Goal: Contribute content: Add original content to the website for others to see

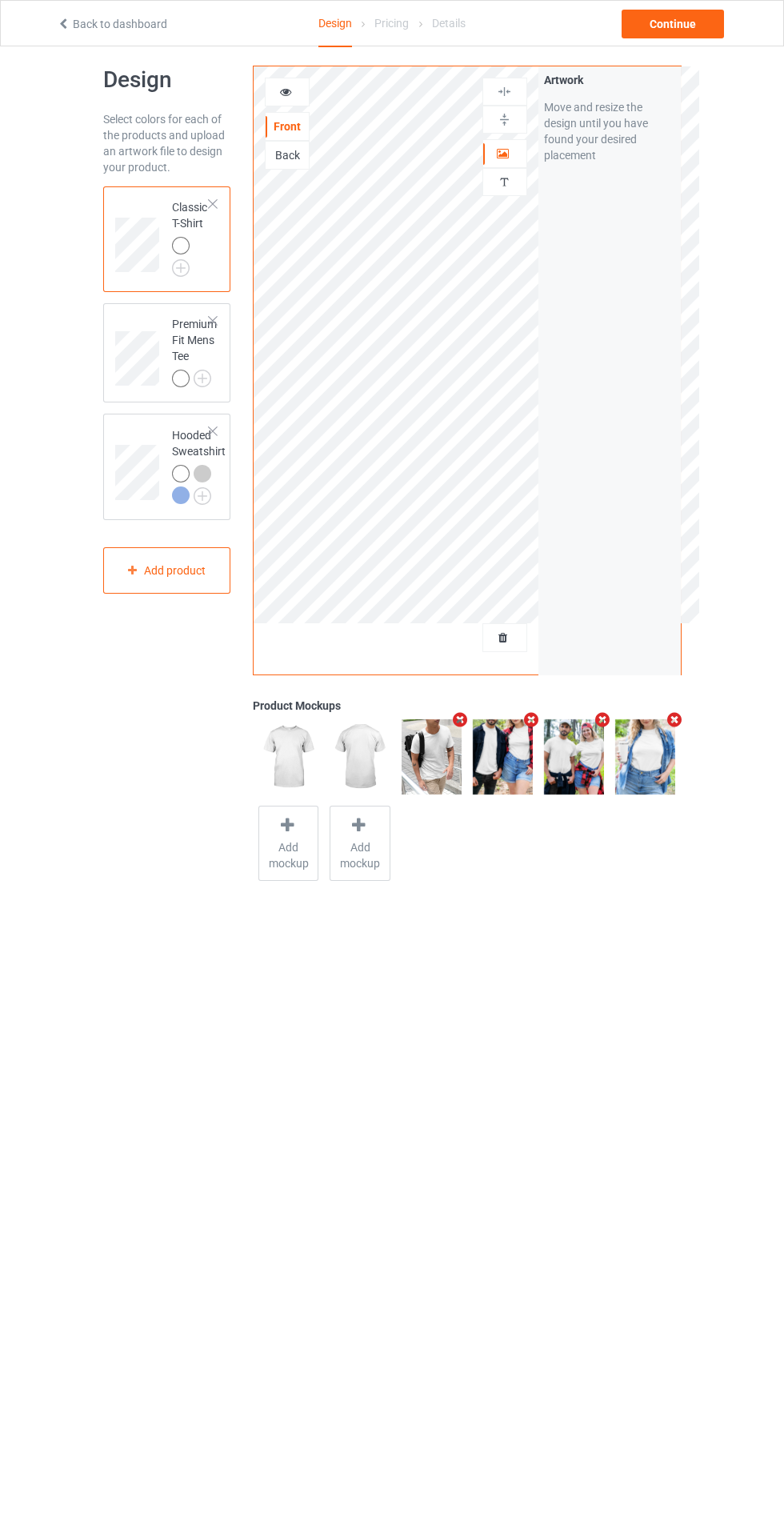
scroll to position [8, 0]
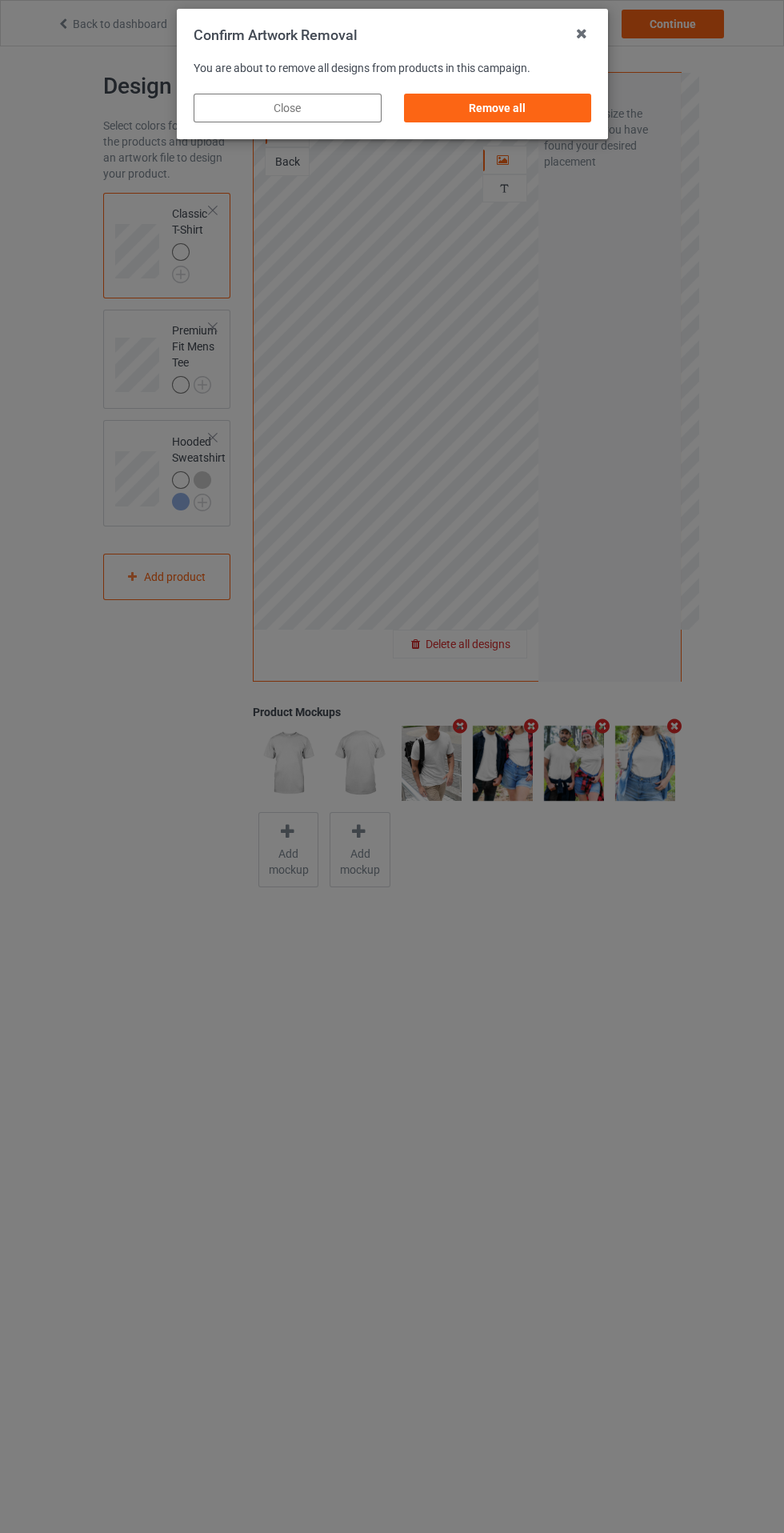
click at [506, 111] on div "Remove all" at bounding box center [497, 108] width 188 height 29
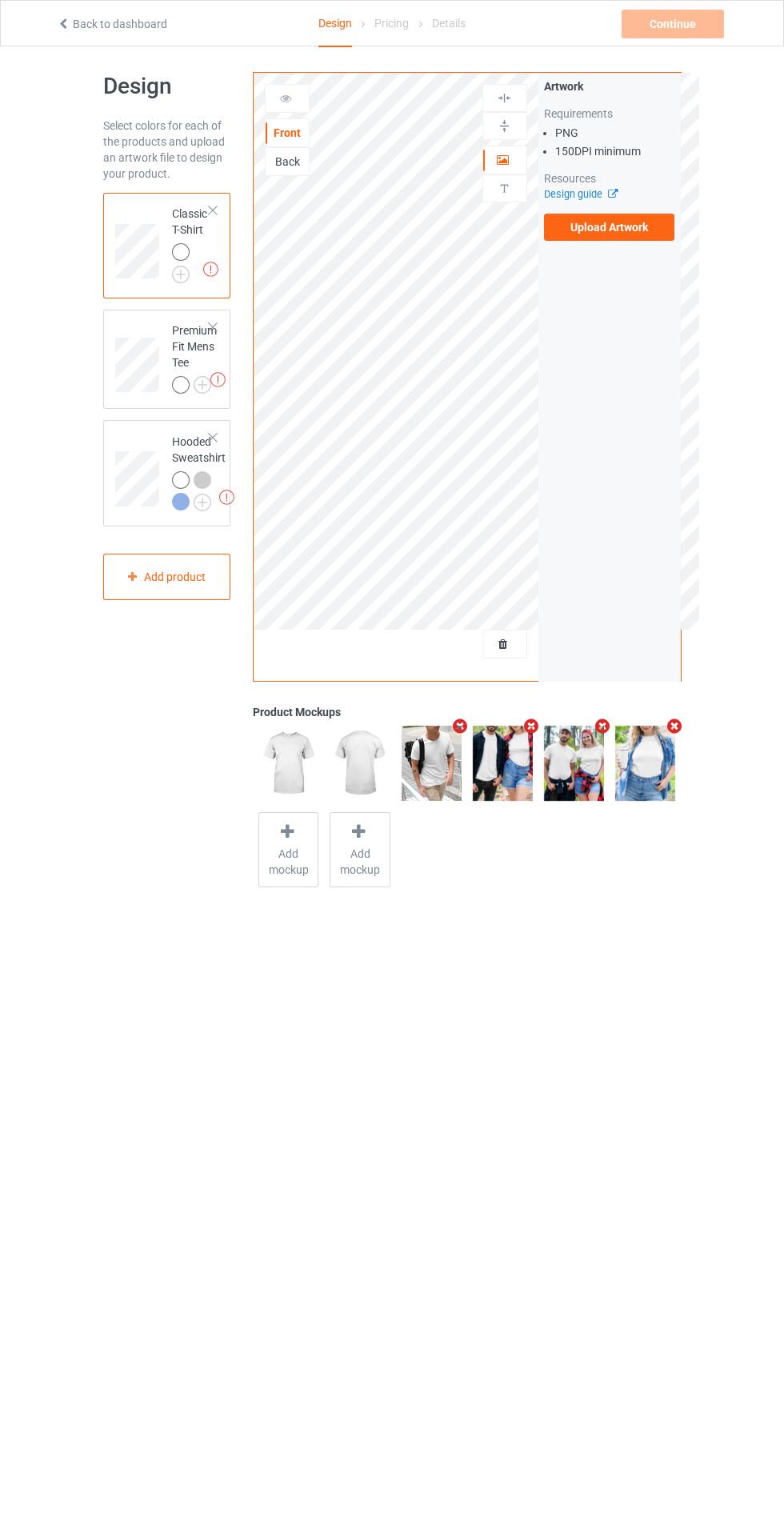
click at [611, 222] on label "Upload Artwork" at bounding box center [610, 227] width 131 height 27
click at [0, 0] on input "Upload Artwork" at bounding box center [0, 0] width 0 height 0
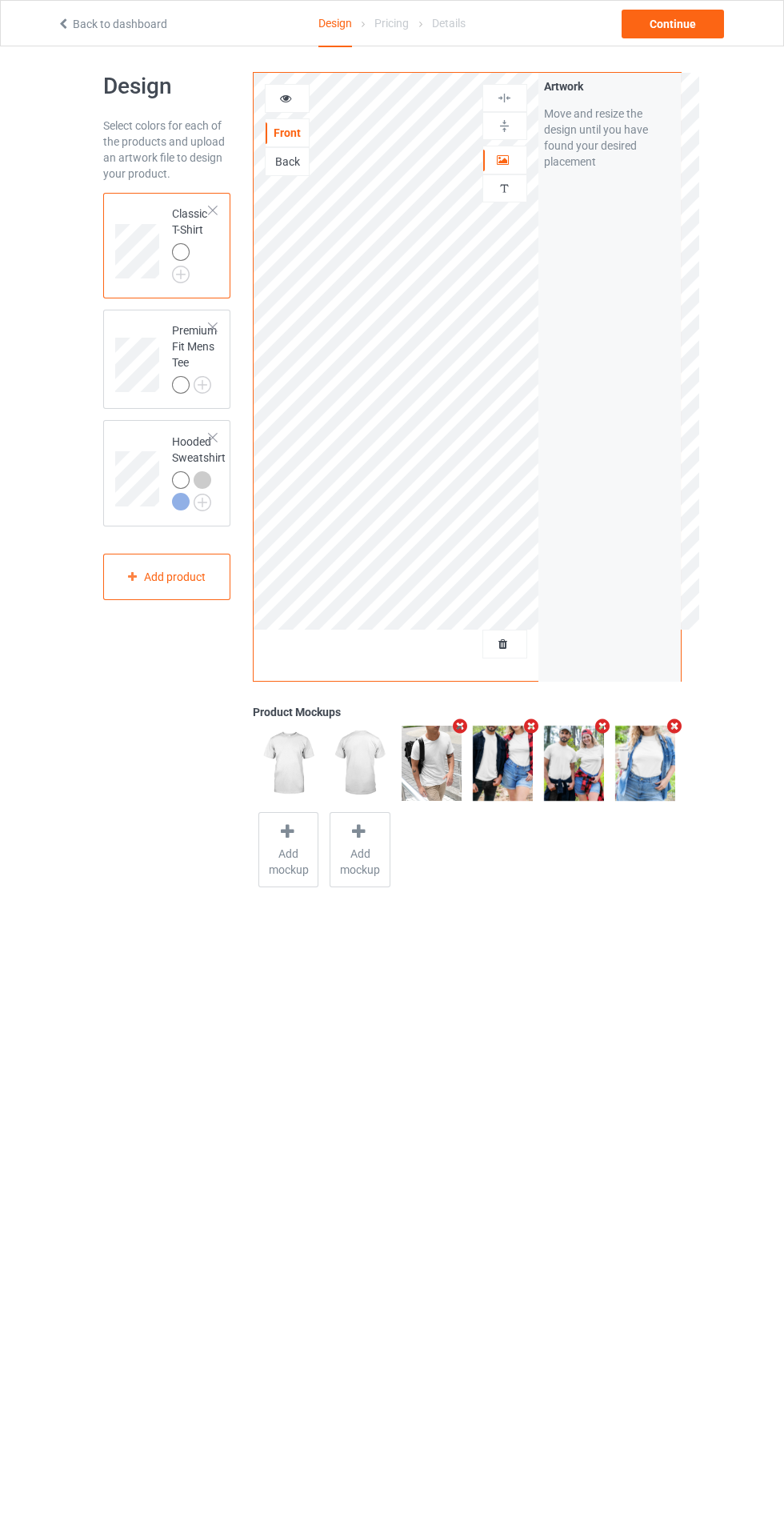
click at [513, 169] on div "Artwork" at bounding box center [505, 159] width 45 height 29
click at [500, 162] on icon at bounding box center [504, 158] width 13 height 11
click at [513, 96] on div at bounding box center [505, 98] width 43 height 15
click at [701, 34] on div "Continue" at bounding box center [672, 23] width 102 height 29
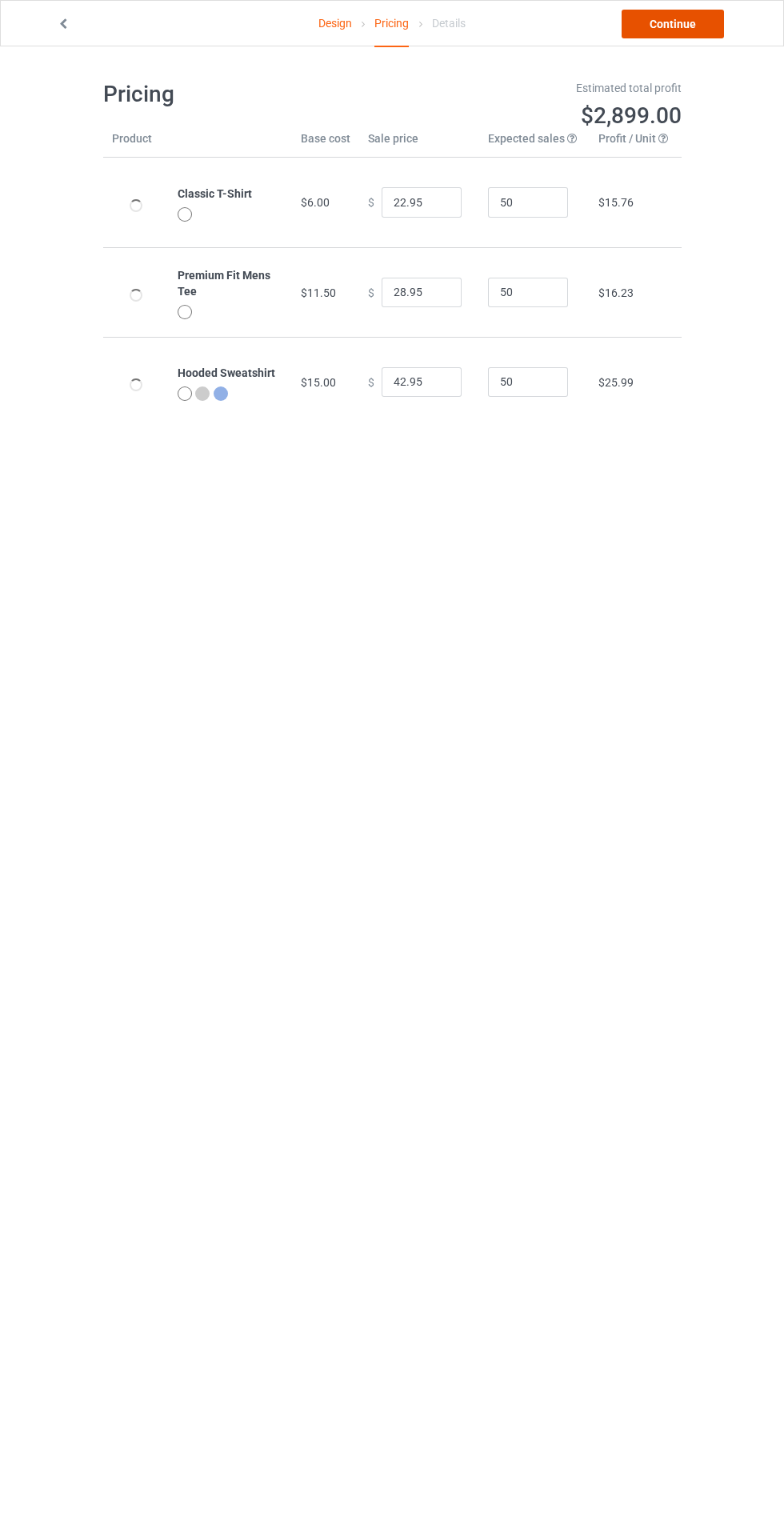
click at [676, 27] on link "Continue" at bounding box center [672, 23] width 102 height 29
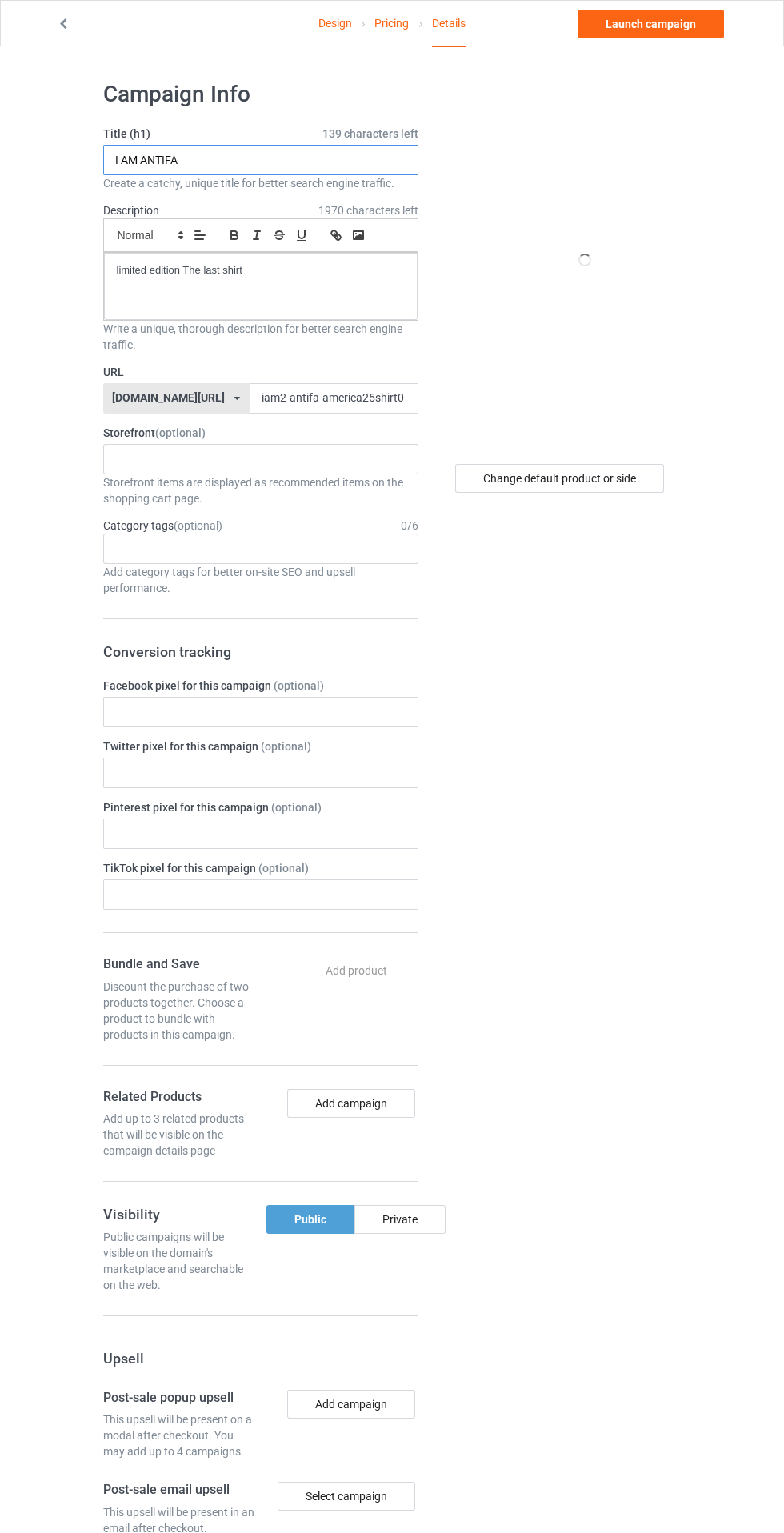
click at [295, 159] on input "I AM ANTIFA" at bounding box center [261, 159] width 315 height 30
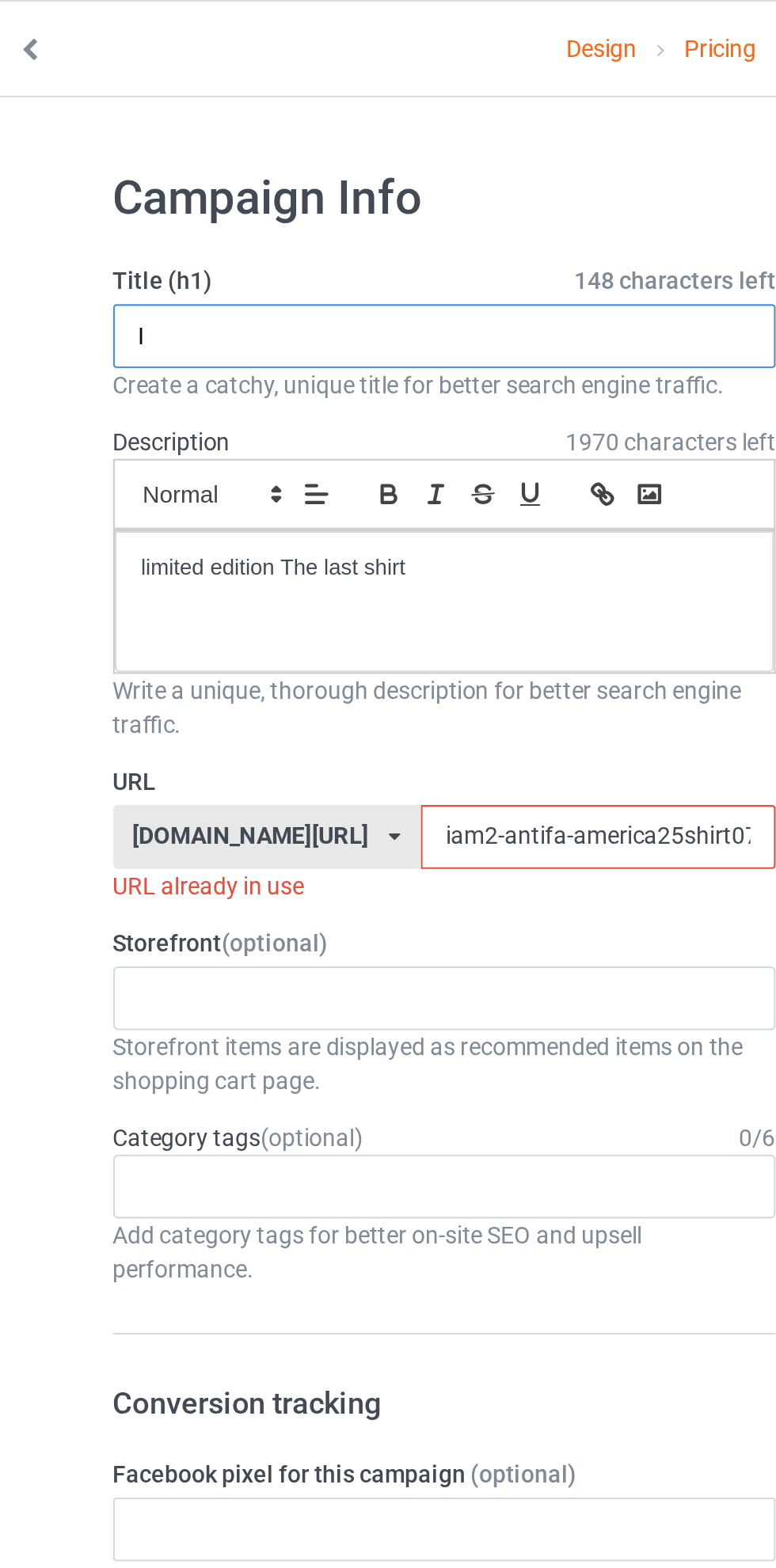
type input "I"
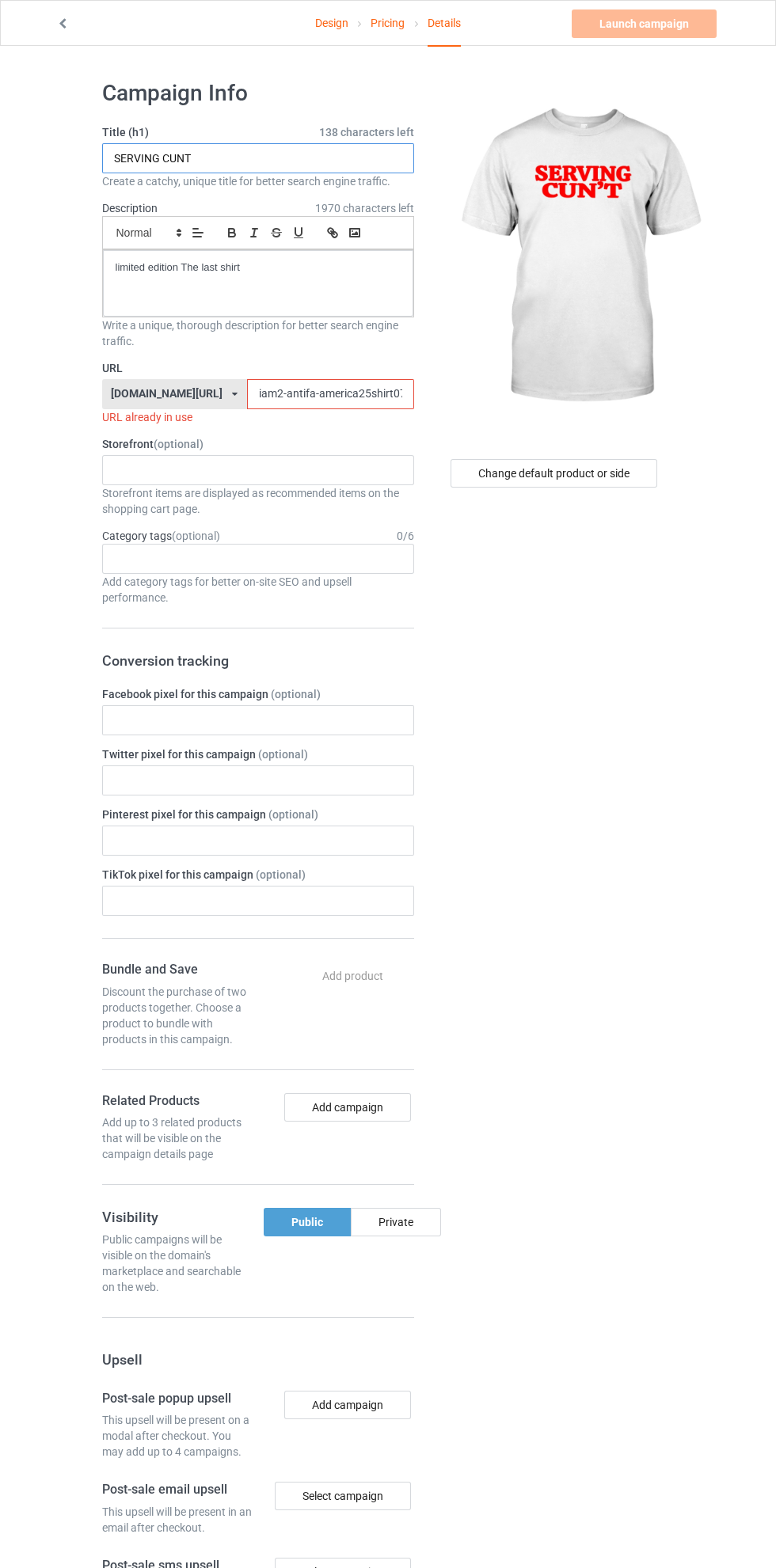
type input "SERVING CUNT"
click at [247, 395] on input "iam2-antifa-america25shirt079g" at bounding box center [330, 394] width 167 height 30
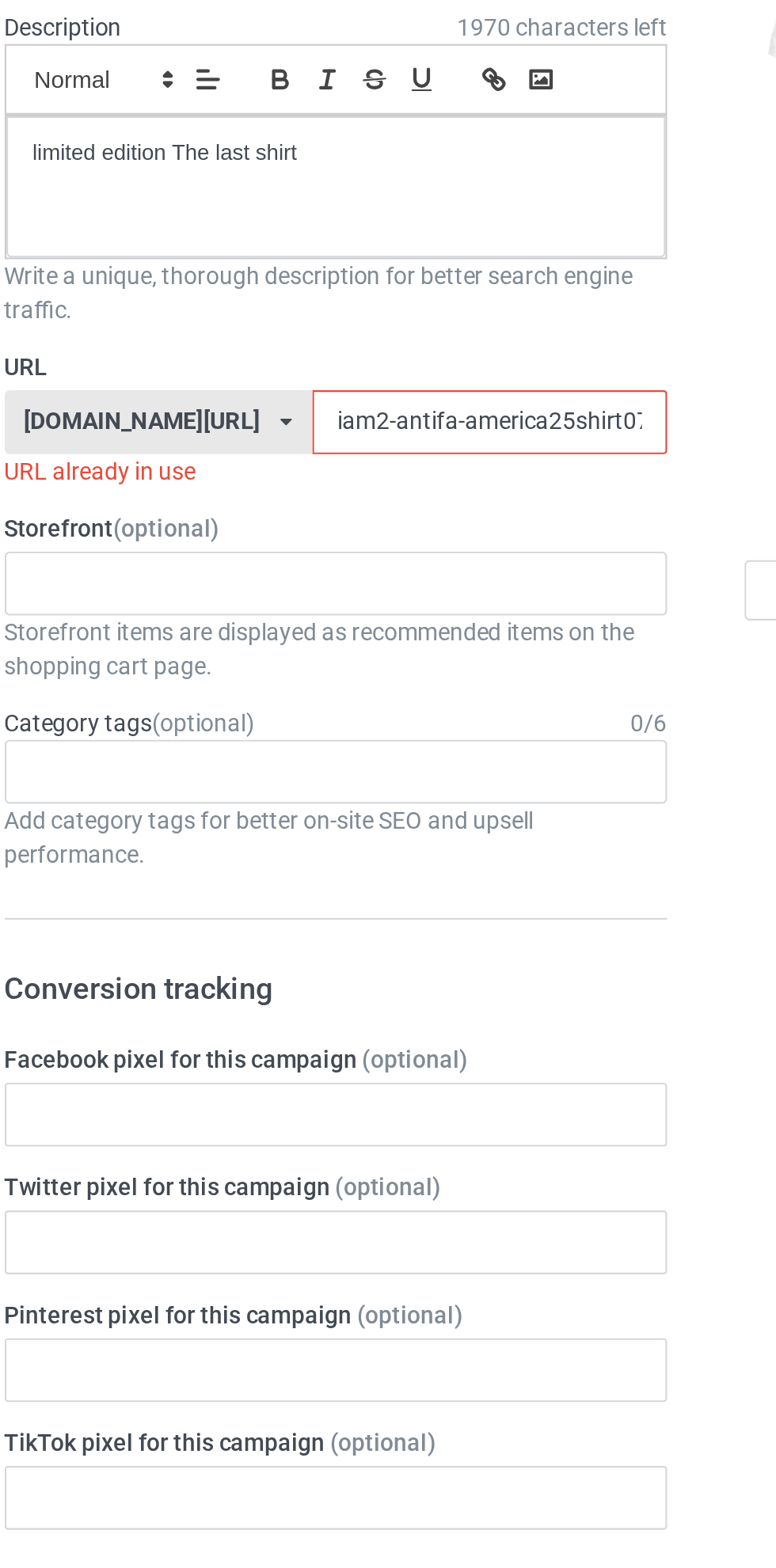
click at [272, 391] on input "iam2-antifa-america25shirt079g" at bounding box center [330, 394] width 167 height 30
click at [317, 394] on input "iam2-antifa-america25shirt079g" at bounding box center [330, 394] width 167 height 30
click at [317, 394] on input "iam2-antifa-america25shirt079g" at bounding box center [330, 394] width 167 height 30
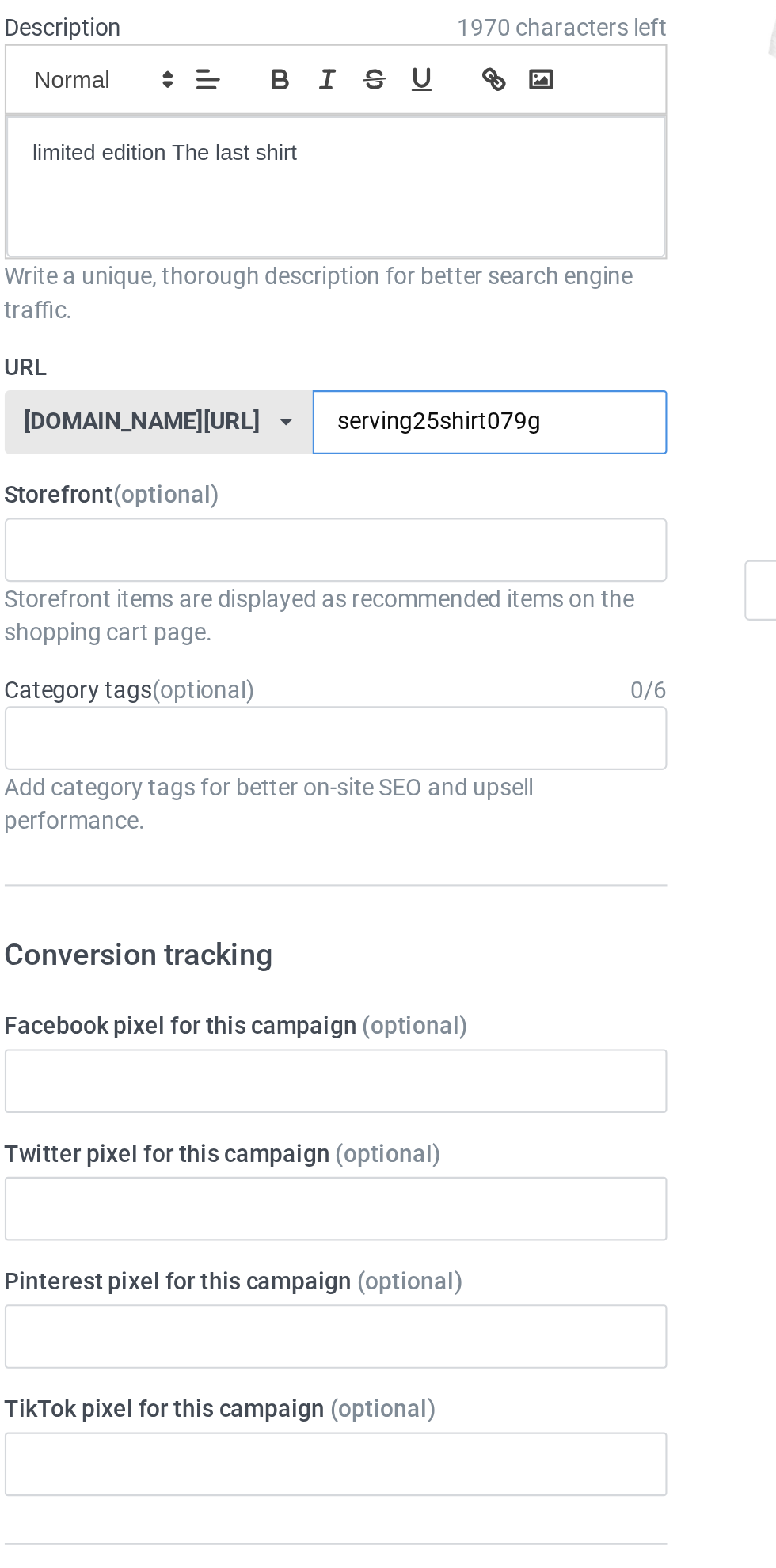
type input "serving-25shirt079g"
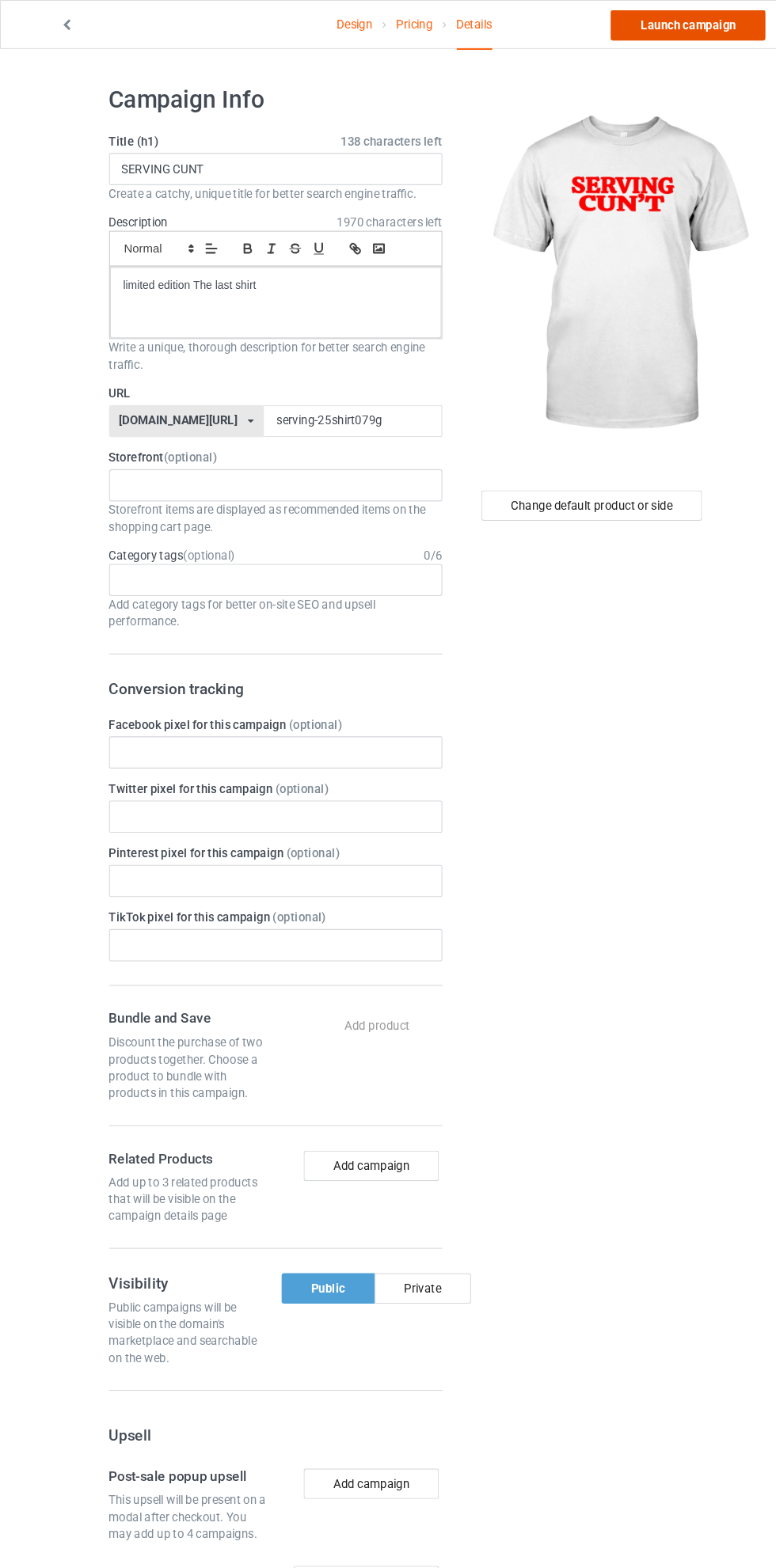
click at [663, 32] on link "Launch campaign" at bounding box center [644, 23] width 145 height 29
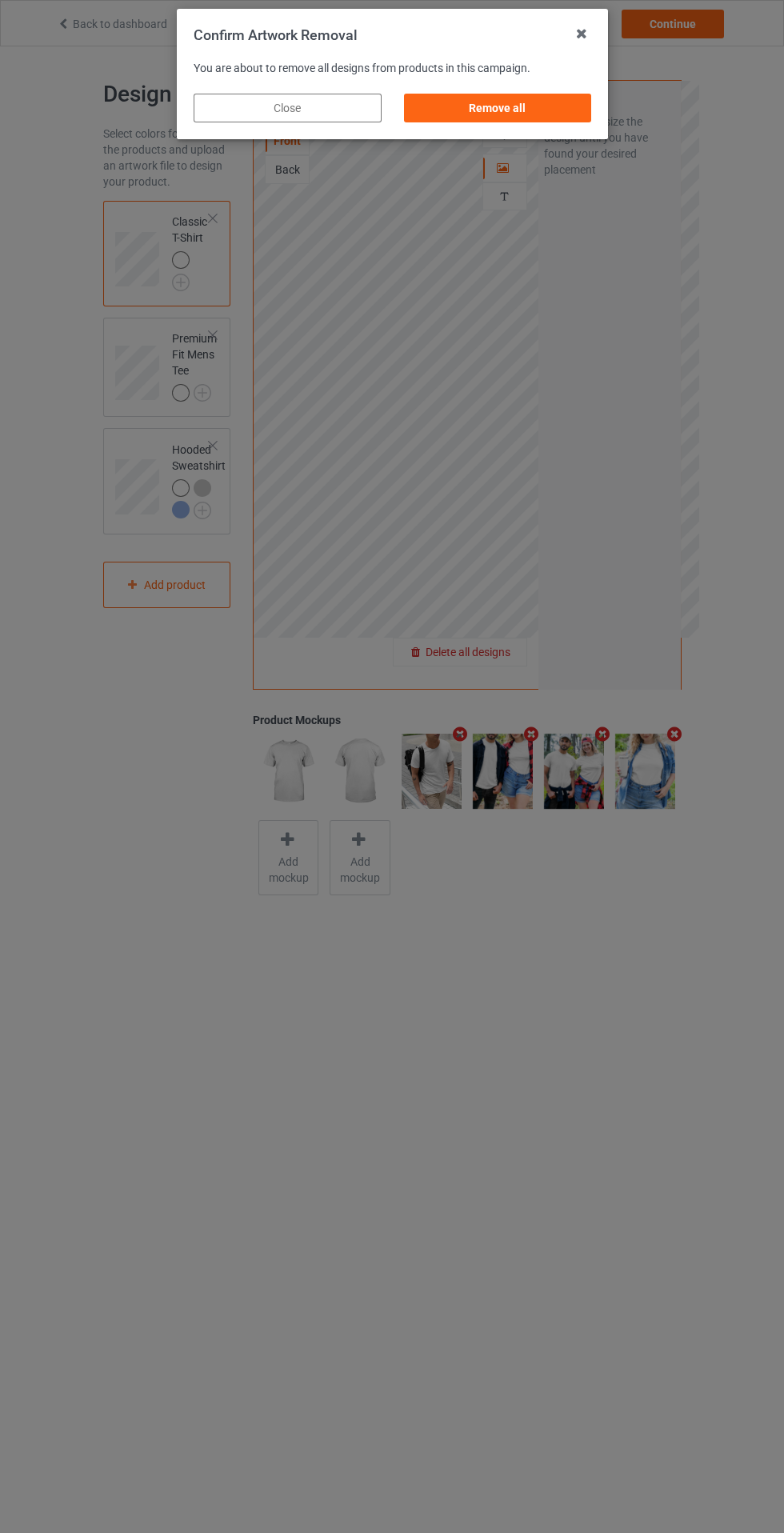
click at [518, 117] on div "Remove all" at bounding box center [497, 108] width 188 height 29
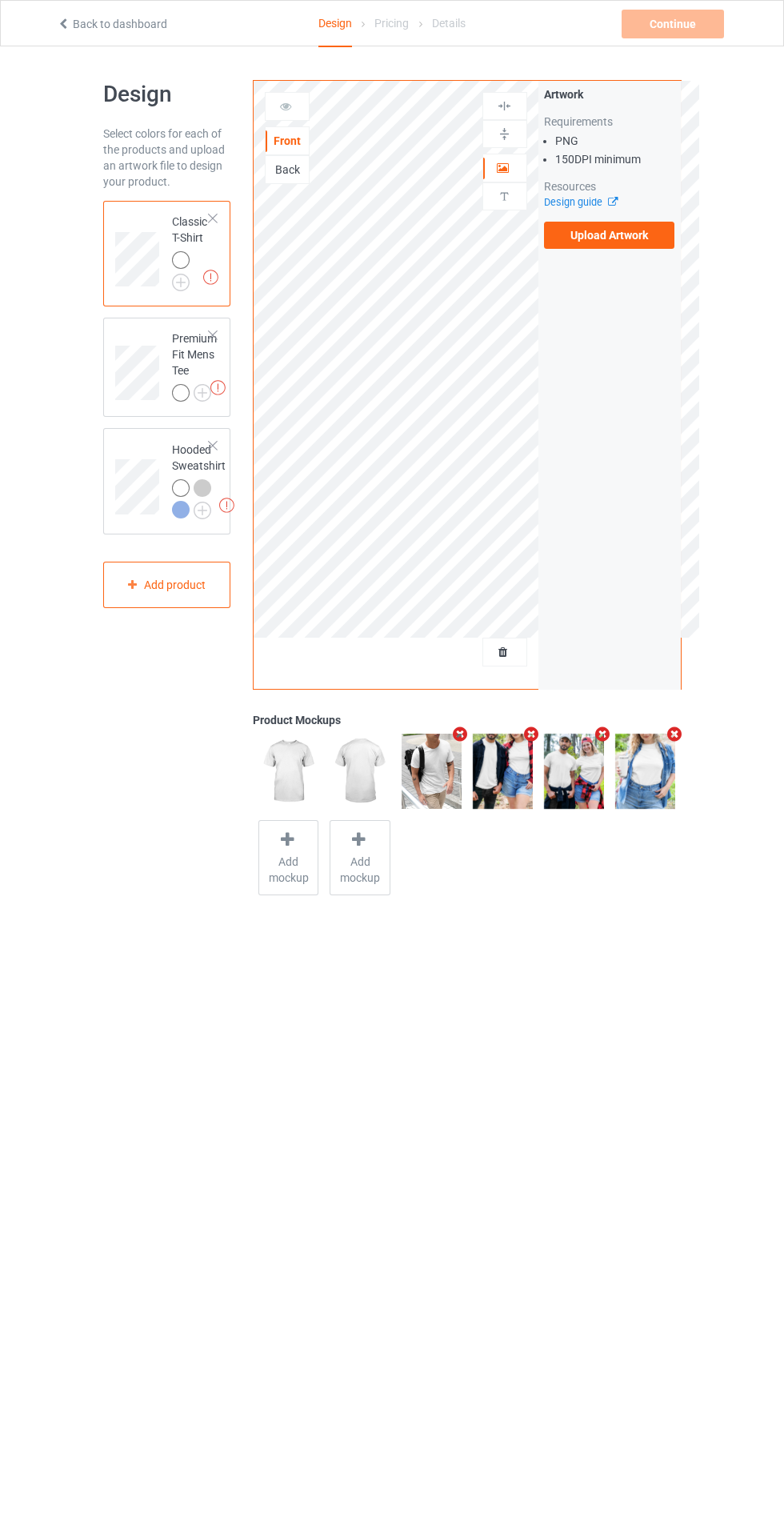
click at [626, 235] on label "Upload Artwork" at bounding box center [610, 235] width 131 height 27
click at [0, 0] on input "Upload Artwork" at bounding box center [0, 0] width 0 height 0
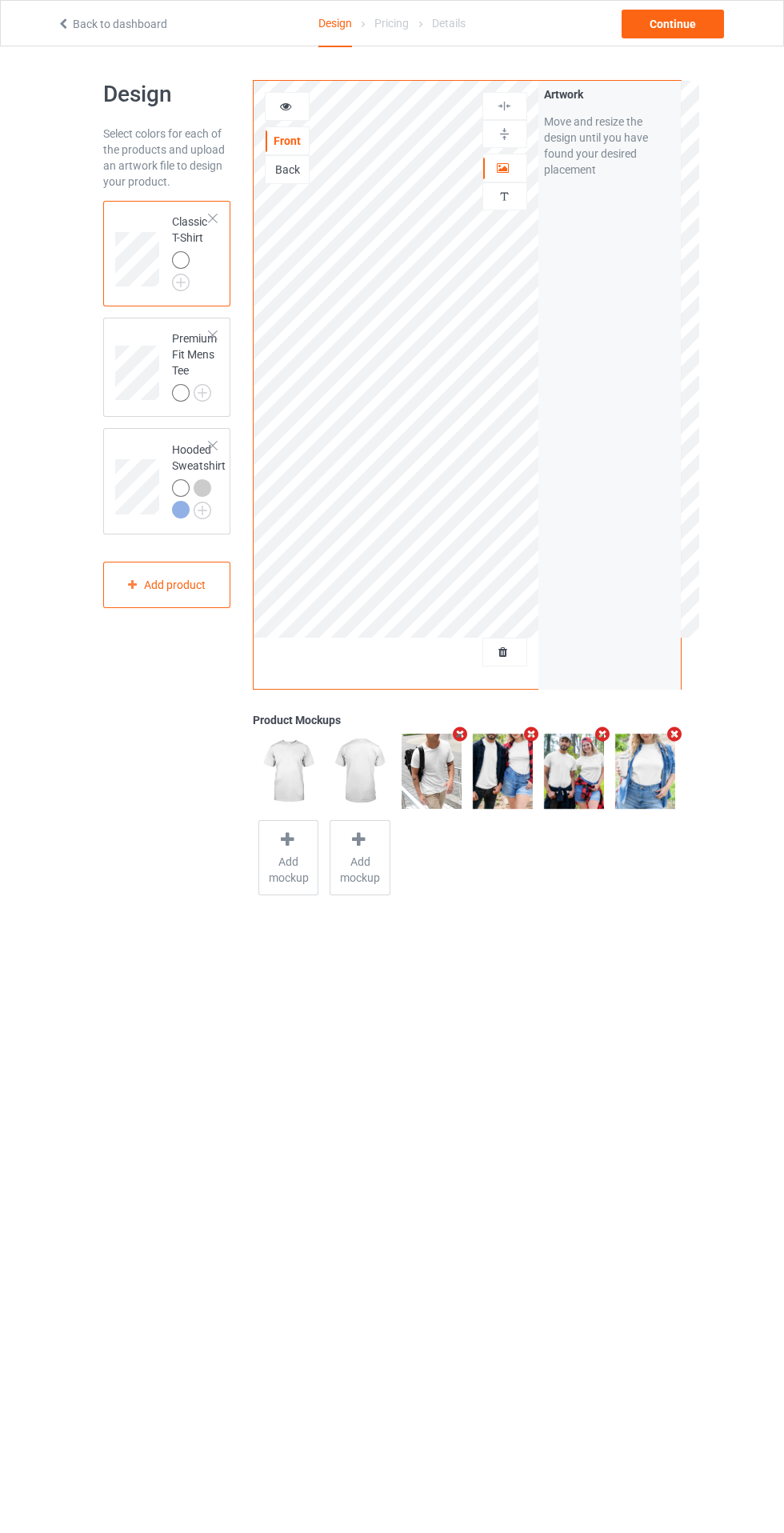
click at [506, 171] on icon at bounding box center [504, 166] width 13 height 11
click at [503, 106] on img at bounding box center [505, 106] width 15 height 15
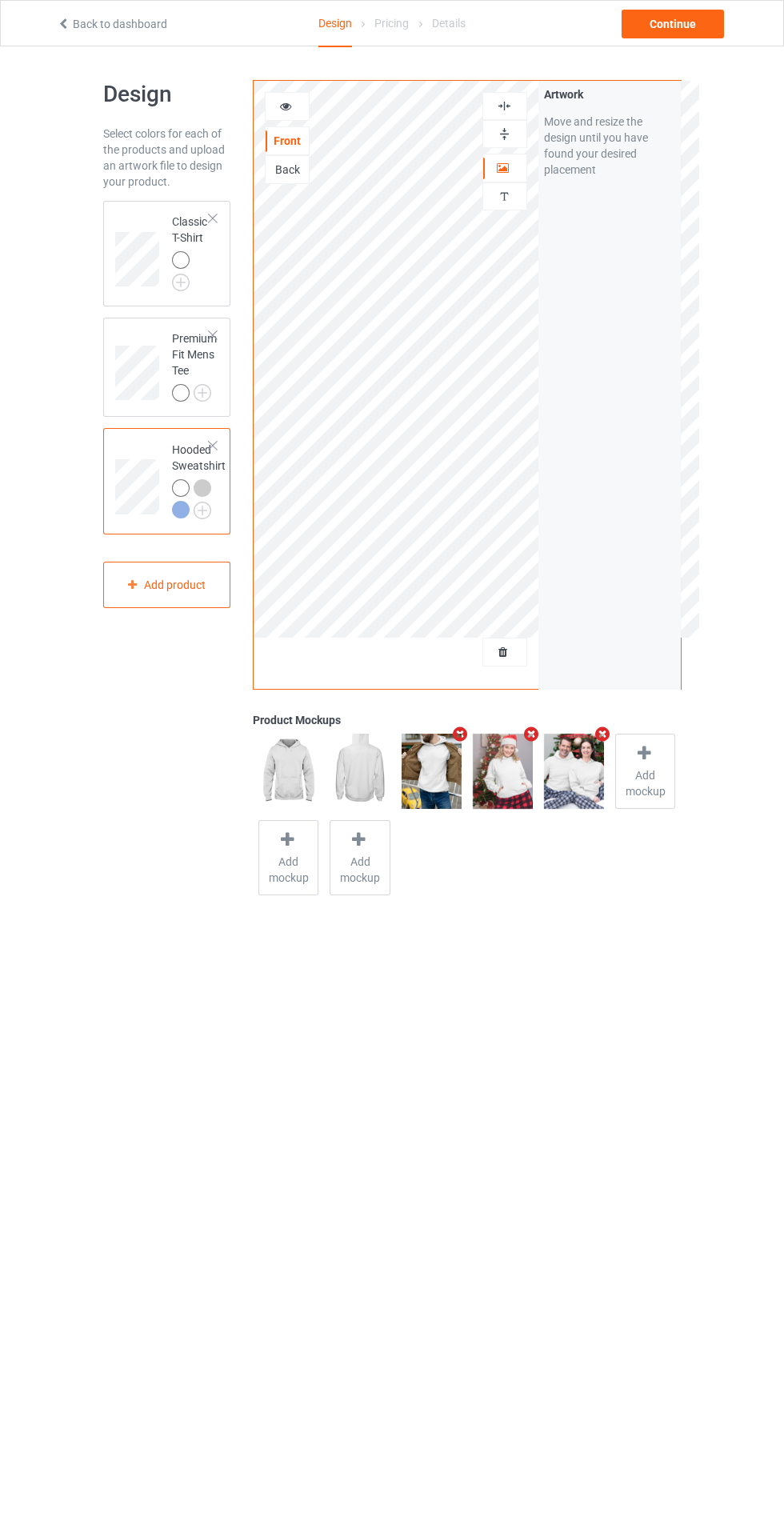
click at [507, 175] on div at bounding box center [505, 168] width 43 height 16
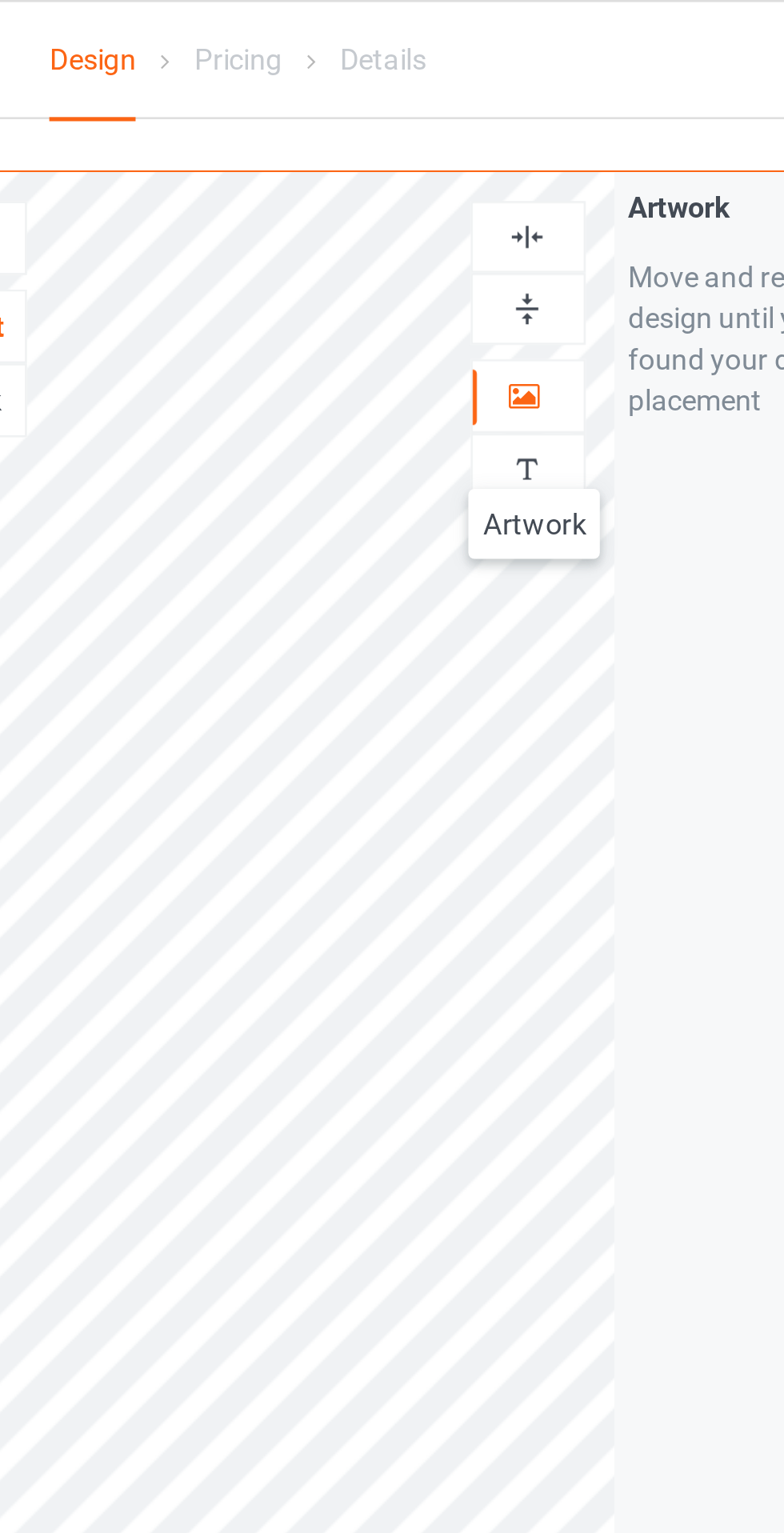
scroll to position [13, 0]
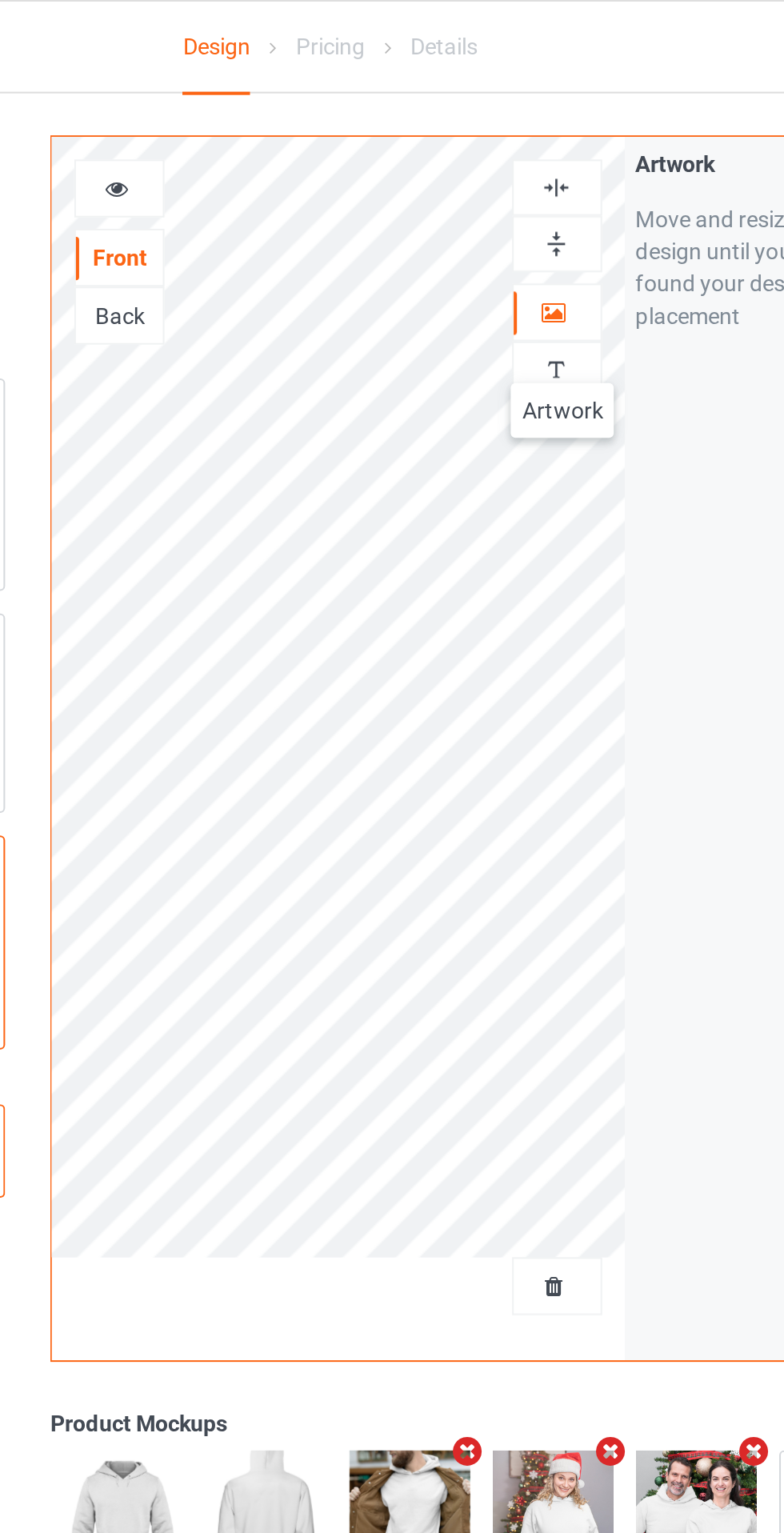
click at [508, 97] on img at bounding box center [505, 93] width 15 height 15
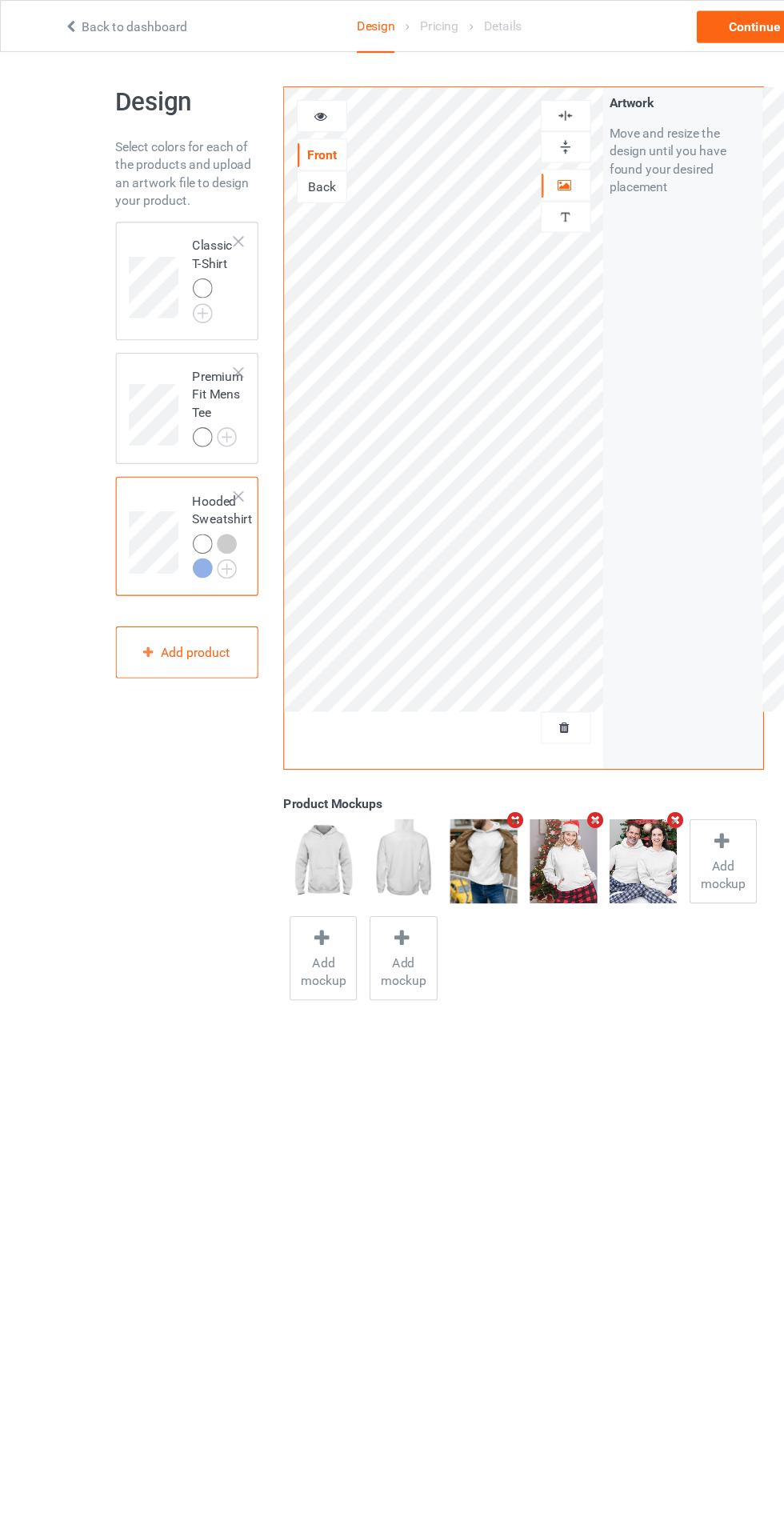
scroll to position [0, 0]
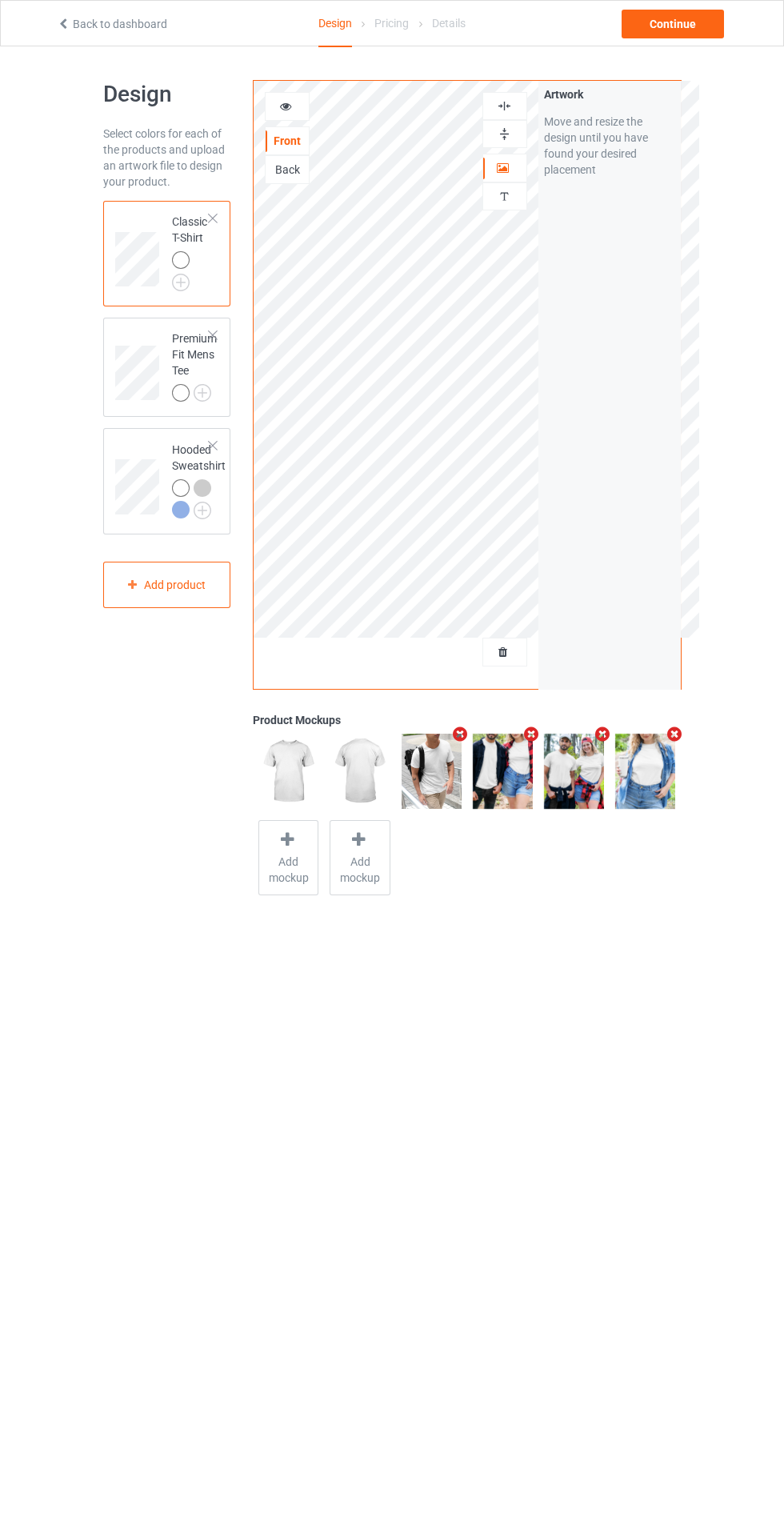
click at [502, 175] on div at bounding box center [505, 168] width 43 height 16
click at [516, 101] on div at bounding box center [505, 106] width 43 height 15
click at [504, 106] on img at bounding box center [505, 106] width 15 height 15
click at [689, 30] on div "Continue" at bounding box center [672, 23] width 102 height 29
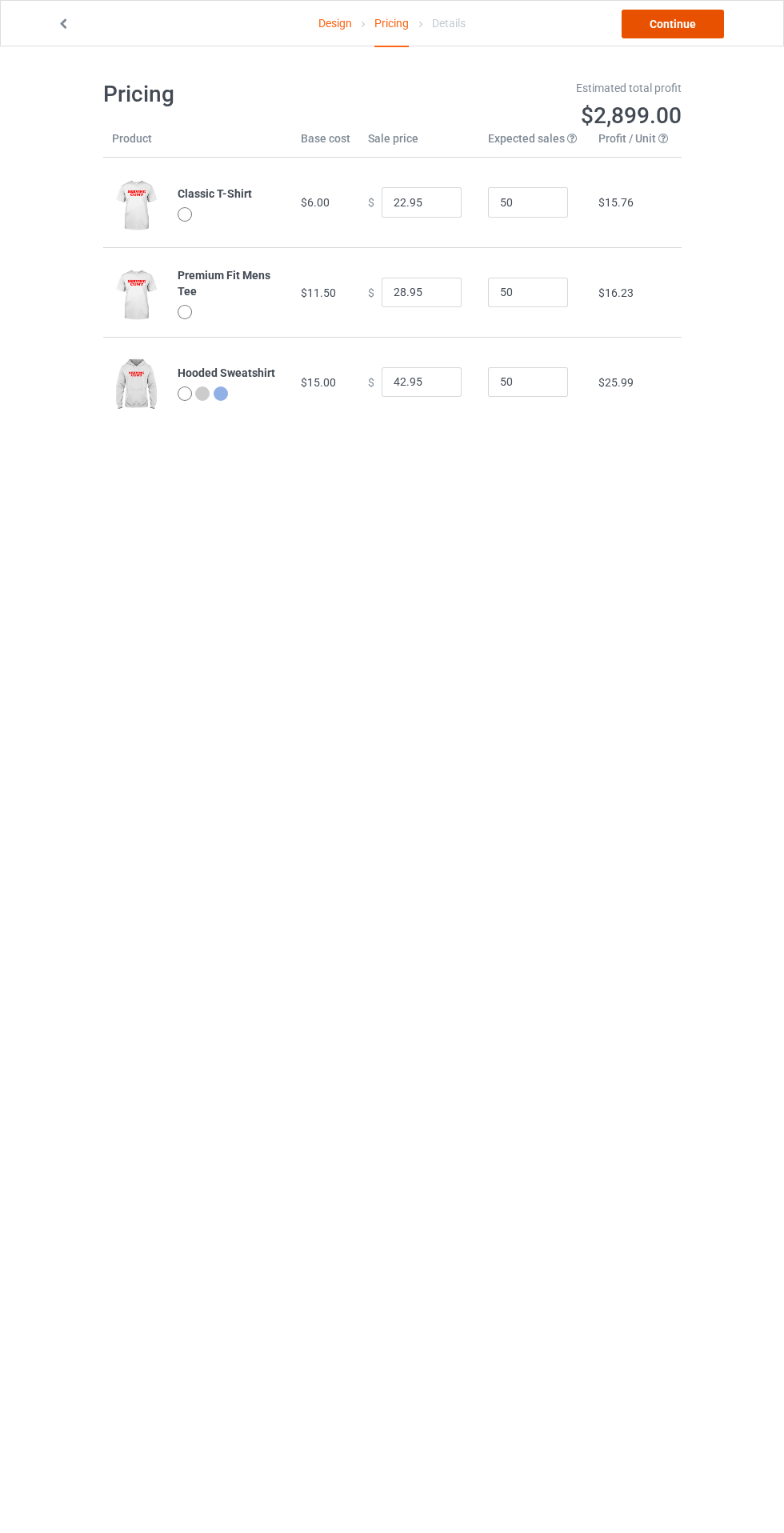
click at [682, 18] on link "Continue" at bounding box center [672, 23] width 102 height 29
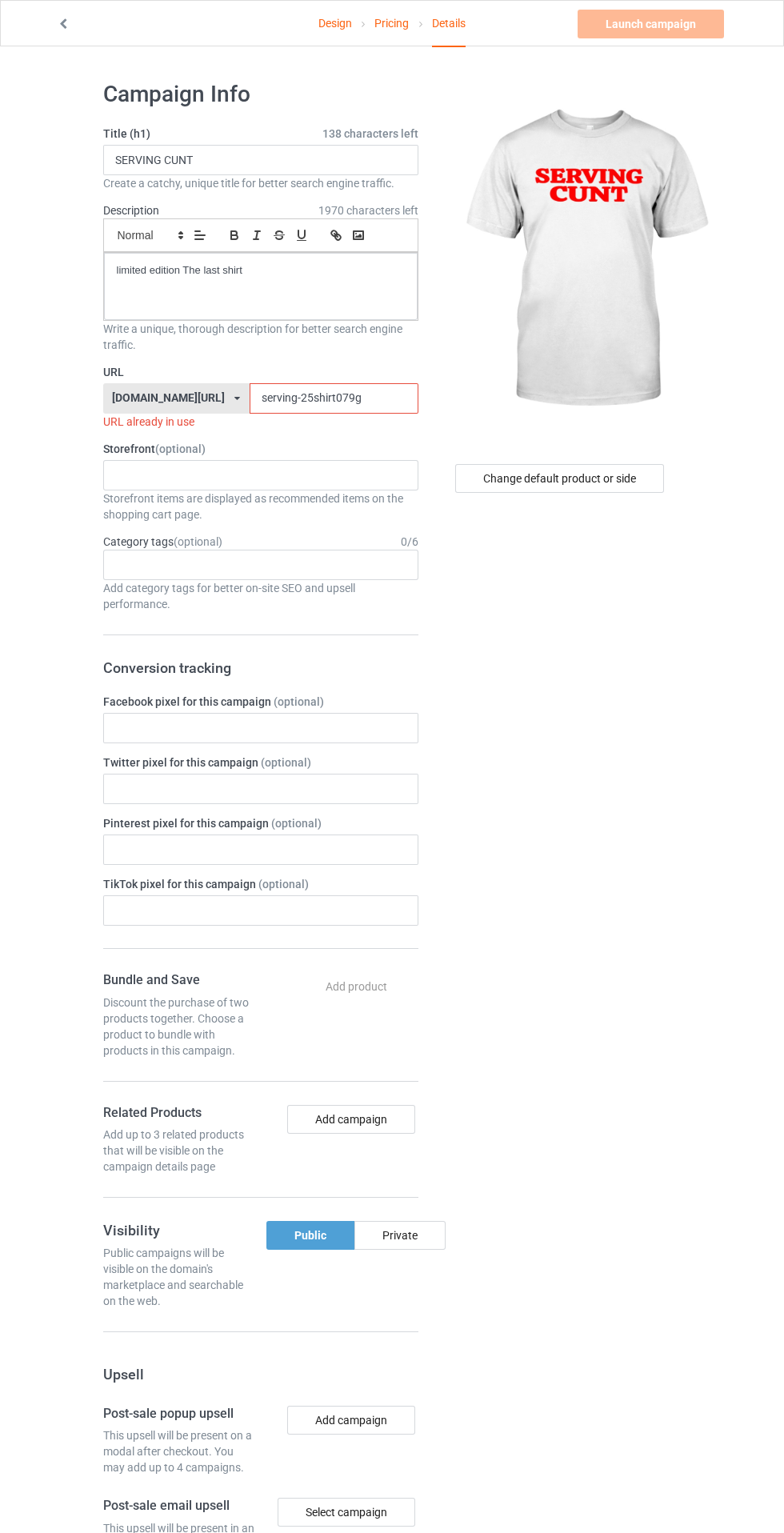
click at [255, 400] on input "serving-25shirt079g" at bounding box center [334, 398] width 169 height 30
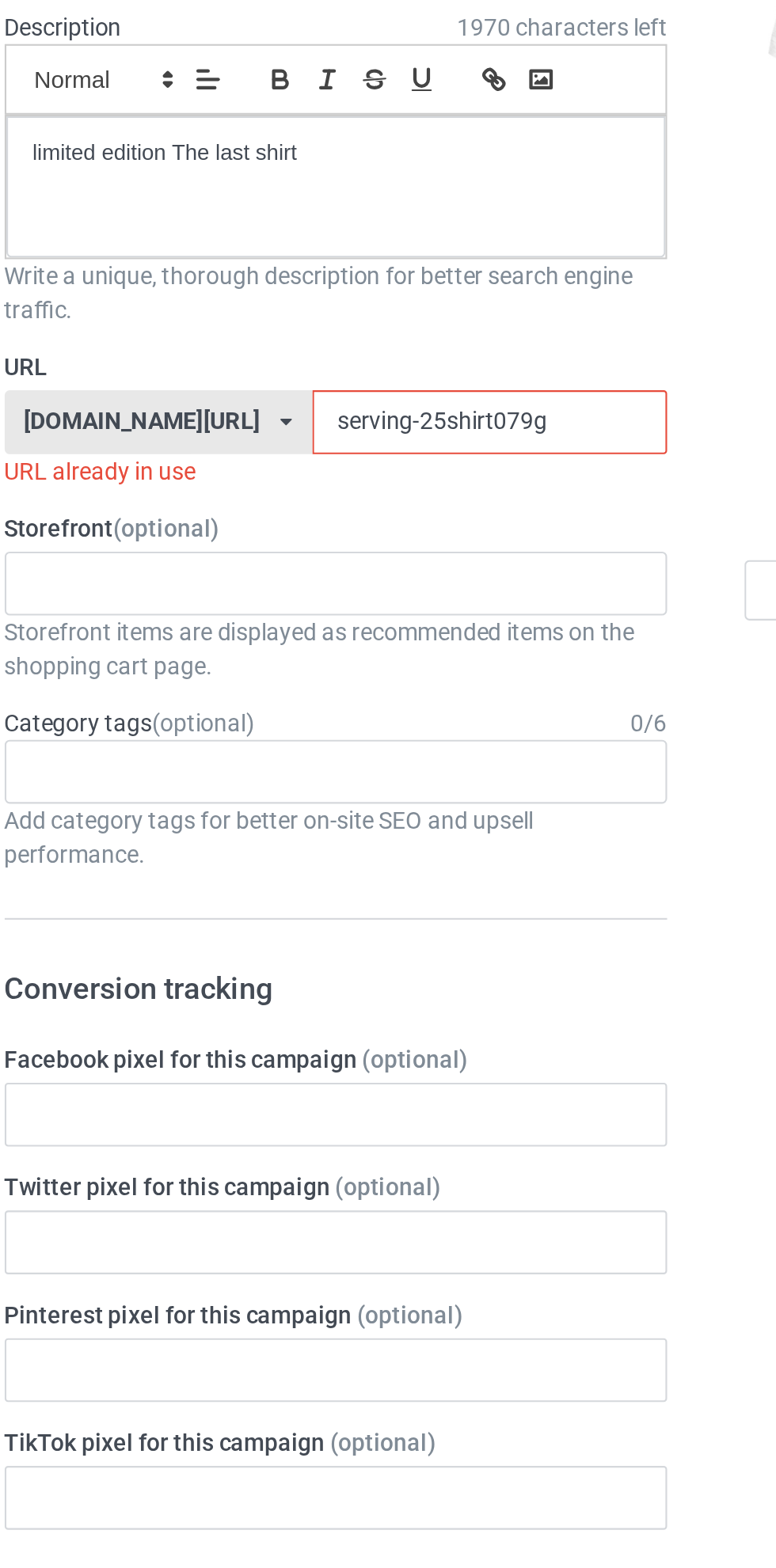
click at [257, 395] on input "serving-25shirt079g" at bounding box center [330, 394] width 167 height 30
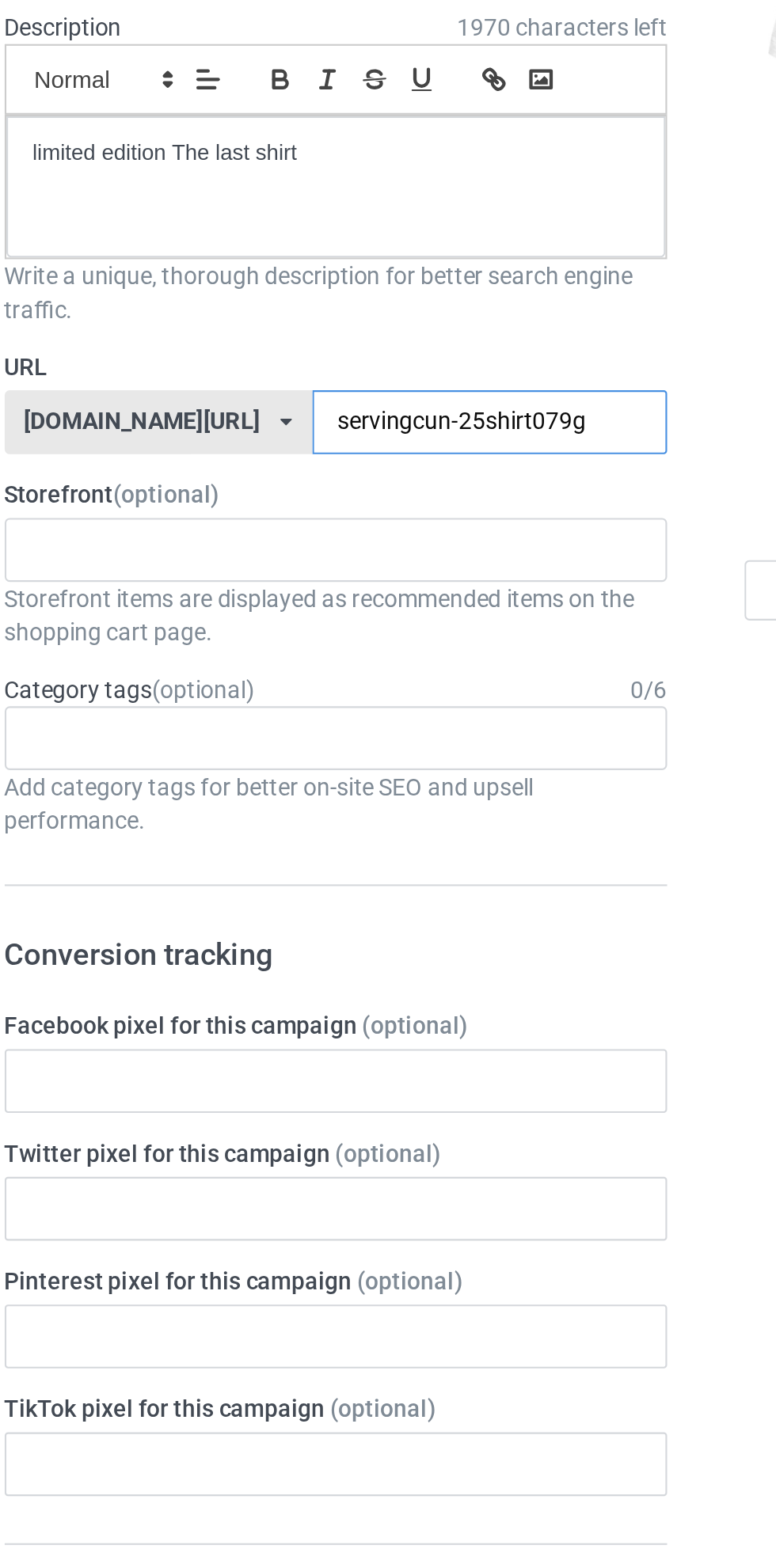
type input "servingcunt-25shirt079g"
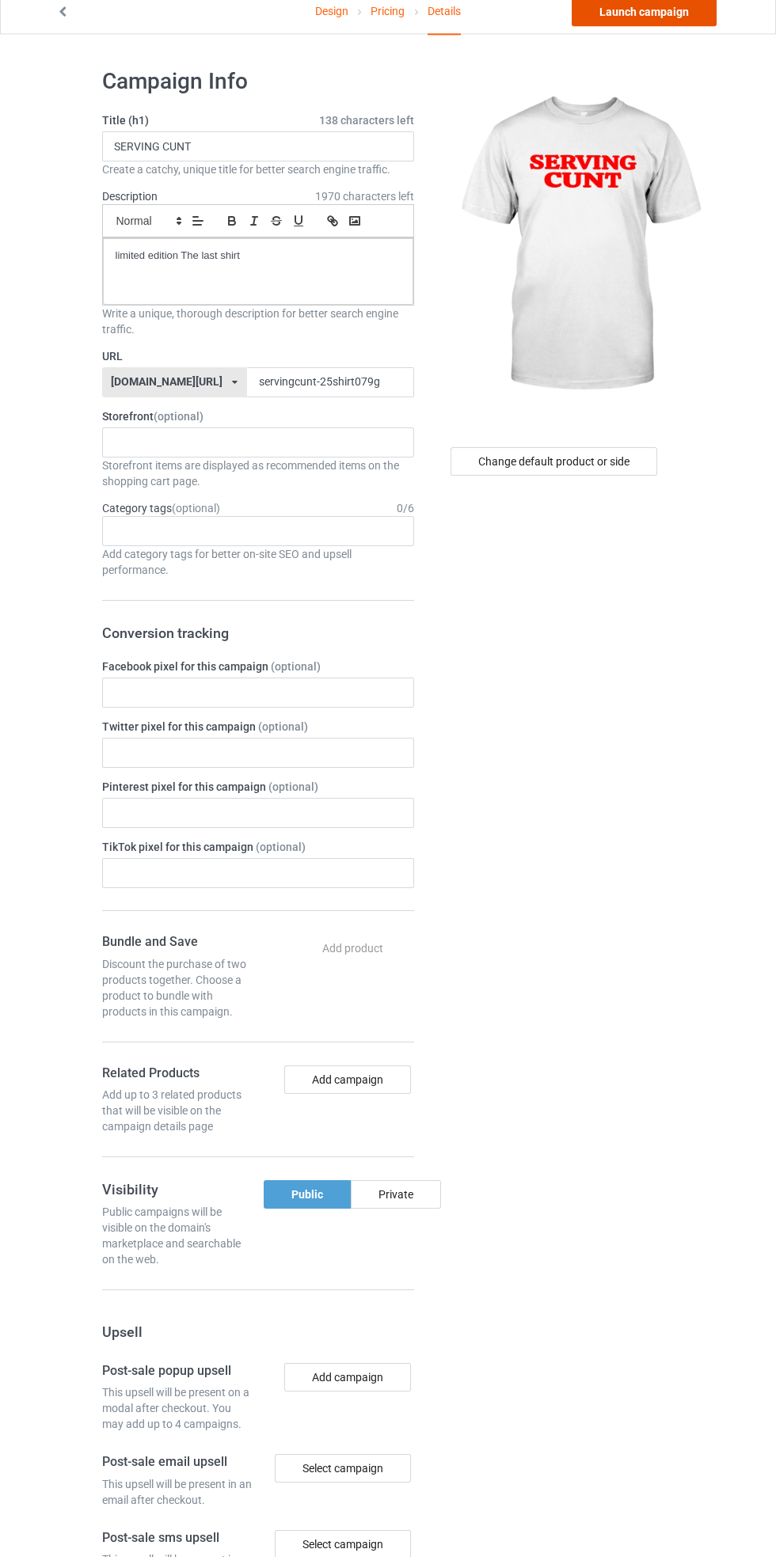
click at [661, 24] on link "Launch campaign" at bounding box center [644, 23] width 145 height 29
